Goal: Task Accomplishment & Management: Manage account settings

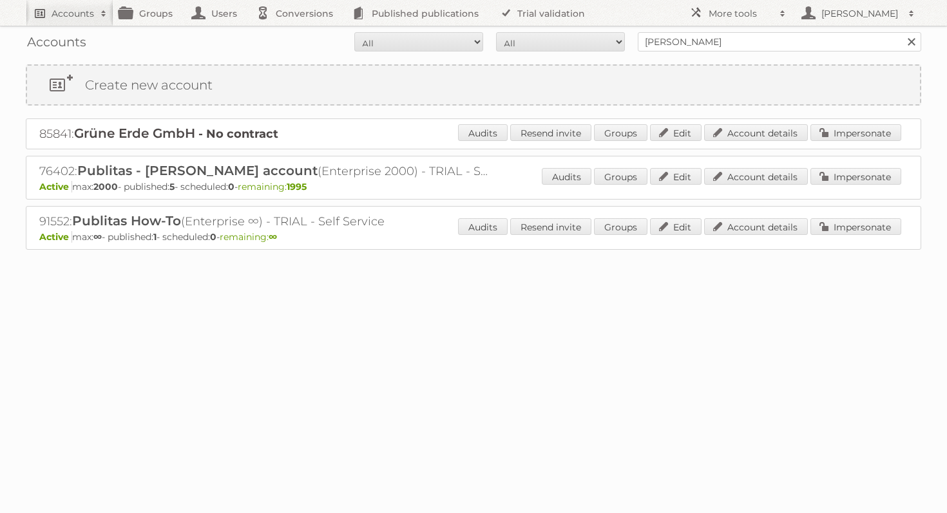
click at [66, 19] on link "Accounts" at bounding box center [70, 13] width 88 height 26
type input"] "alcampo"
click at [297, 33] on input "Search" at bounding box center [306, 42] width 19 height 19
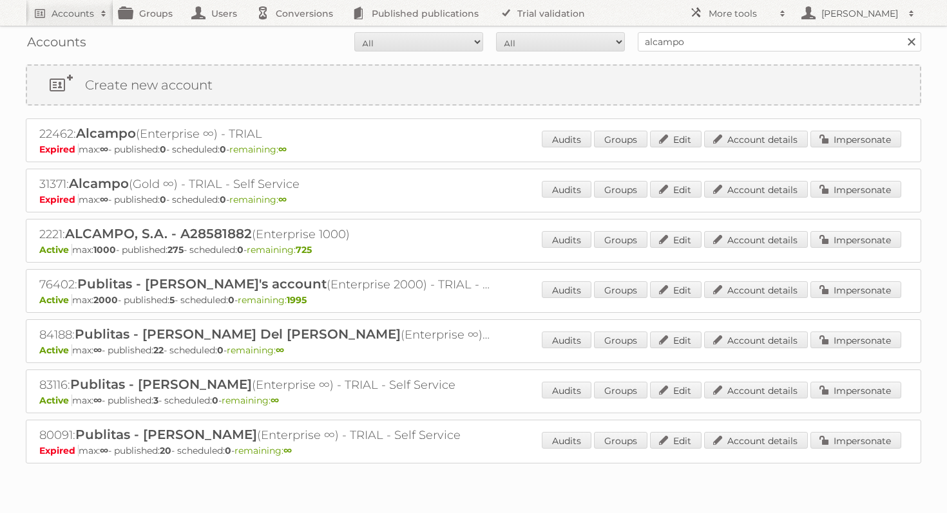
scroll to position [17, 0]
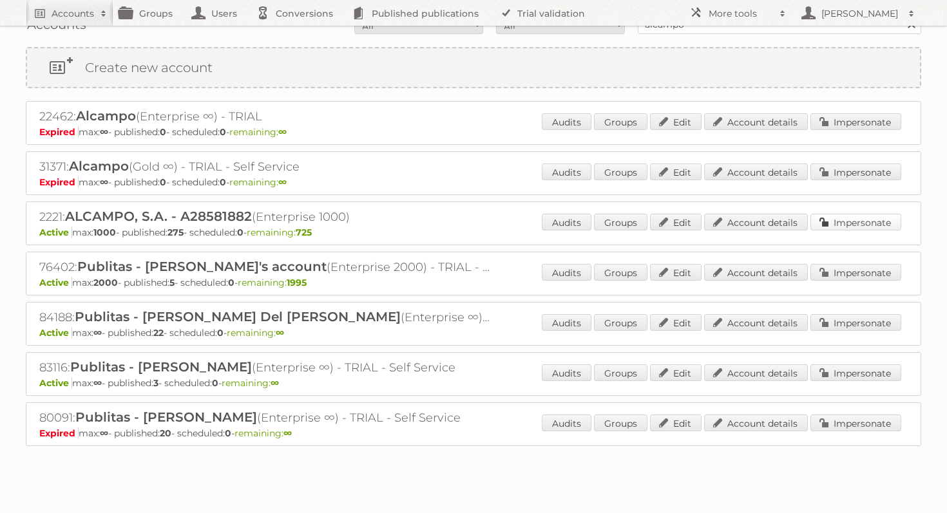
click at [842, 214] on link "Impersonate" at bounding box center [855, 222] width 91 height 17
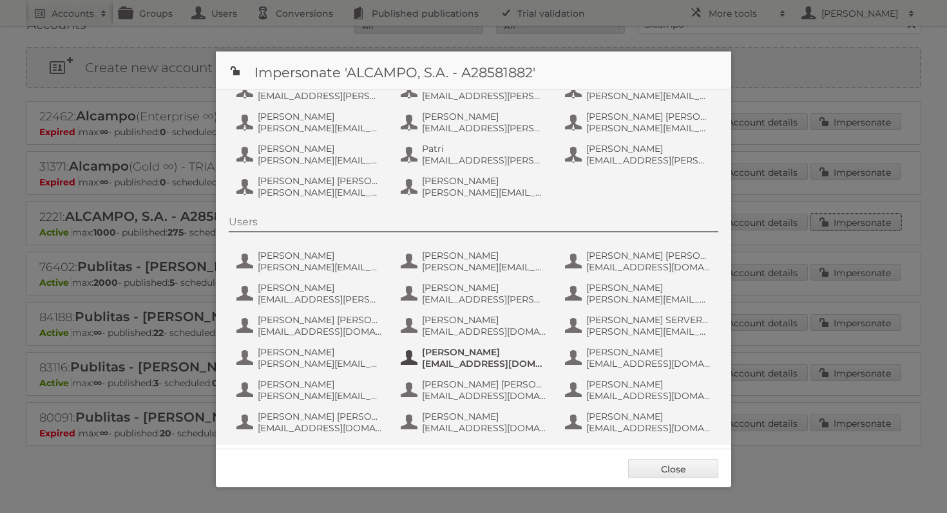
scroll to position [101, 0]
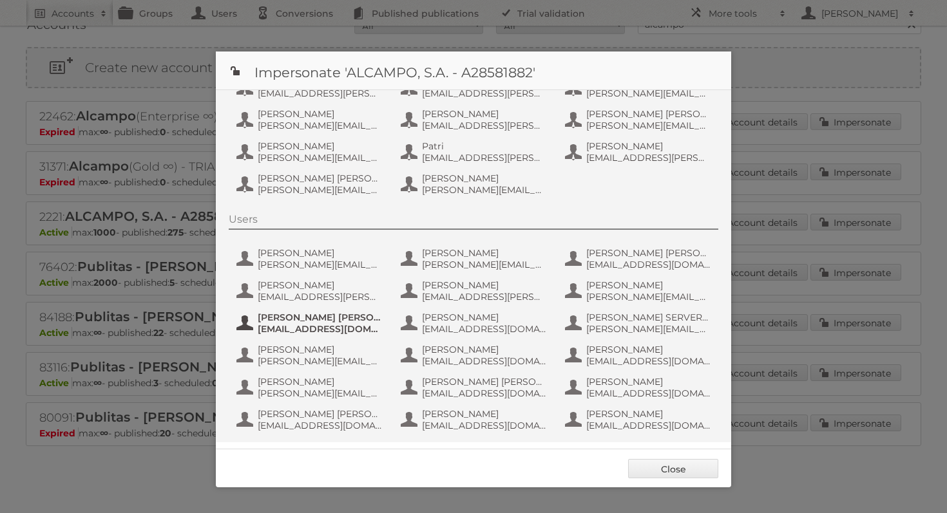
click at [346, 327] on span "[EMAIL_ADDRESS][DOMAIN_NAME]" at bounding box center [320, 329] width 125 height 12
